Goal: Information Seeking & Learning: Learn about a topic

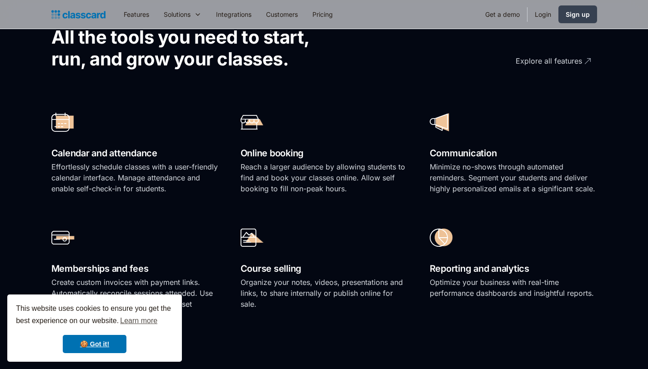
scroll to position [1080, 0]
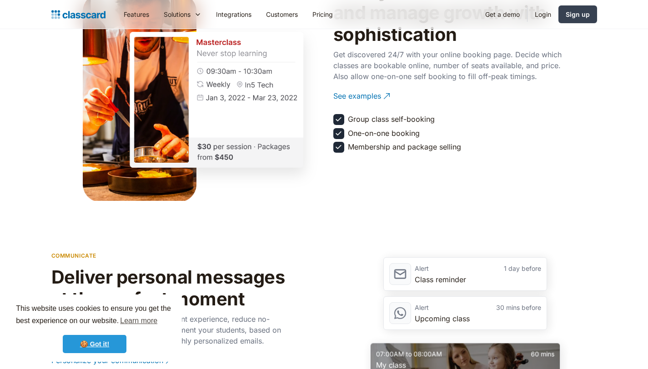
drag, startPoint x: 102, startPoint y: 349, endPoint x: 112, endPoint y: 335, distance: 17.0
click at [102, 349] on link "🍪 Got it!" at bounding box center [95, 344] width 64 height 18
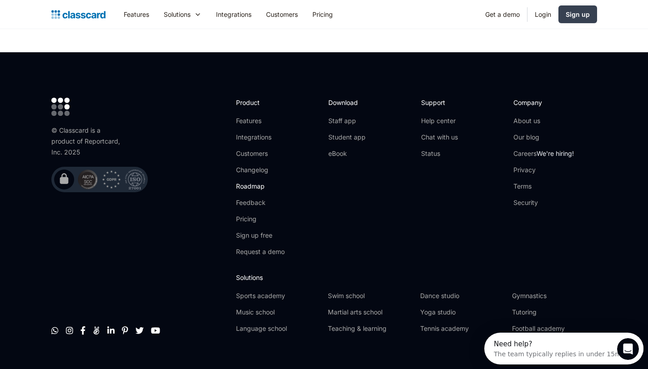
scroll to position [0, 0]
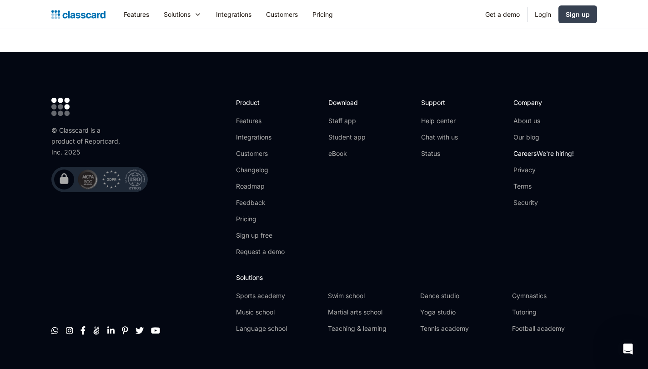
click at [536, 149] on link "Careers We're hiring!" at bounding box center [544, 153] width 61 height 9
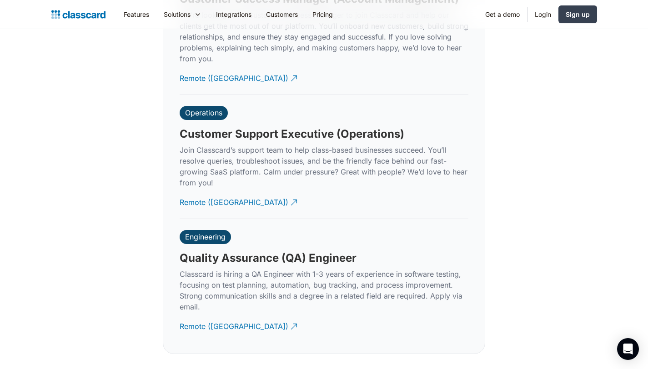
scroll to position [2749, 0]
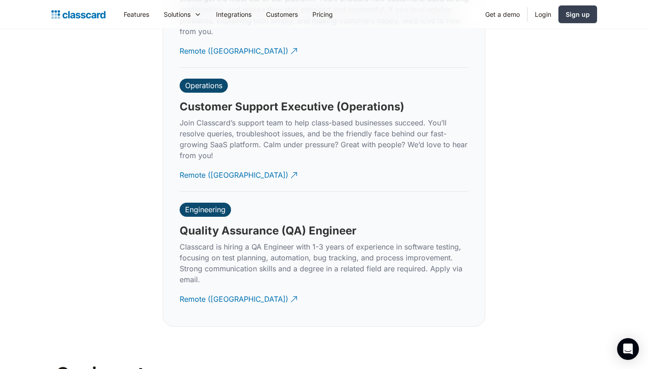
click at [305, 227] on div "Engineering Quality Assurance (QA) Engineer Classcard is hiring a QA Engineer w…" at bounding box center [324, 254] width 289 height 124
click at [228, 289] on div "Remote (India)" at bounding box center [234, 296] width 109 height 18
